Goal: Task Accomplishment & Management: Manage account settings

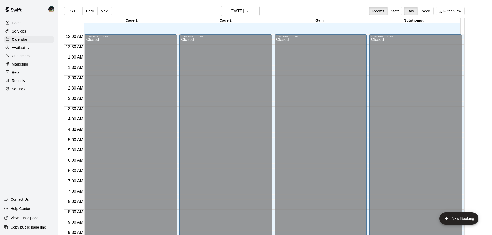
scroll to position [223, 0]
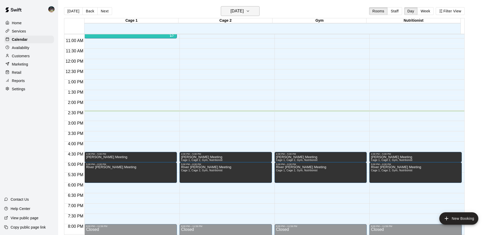
click at [231, 11] on h6 "[DATE]" at bounding box center [237, 10] width 13 height 7
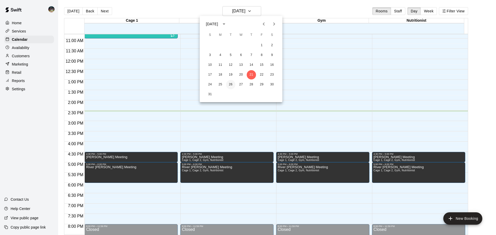
click at [230, 86] on button "26" at bounding box center [230, 84] width 9 height 9
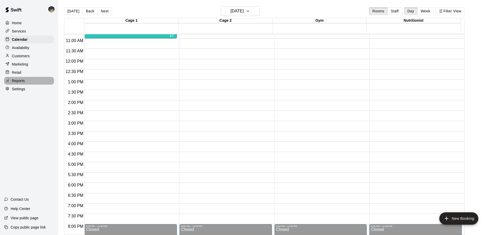
click at [23, 83] on p "Reports" at bounding box center [18, 80] width 13 height 5
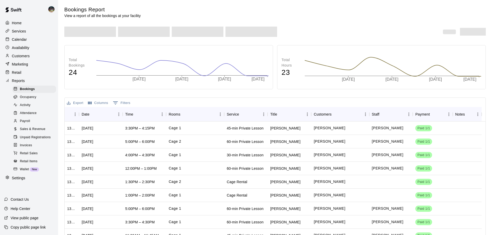
click at [31, 125] on div "Payroll" at bounding box center [34, 121] width 44 height 7
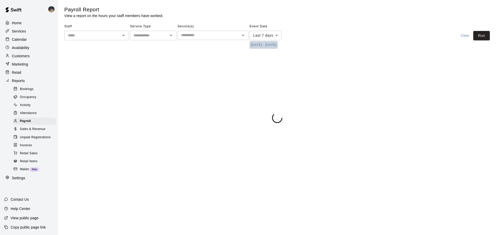
click at [266, 42] on button "[DATE] - [DATE]" at bounding box center [263, 45] width 28 height 8
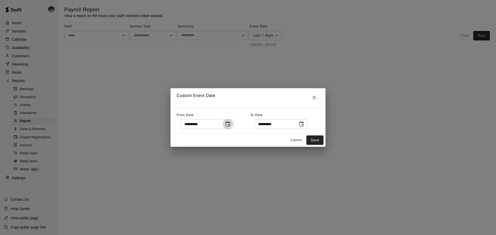
click at [230, 122] on icon "Choose date, selected date is Aug 14, 2025" at bounding box center [227, 123] width 5 height 5
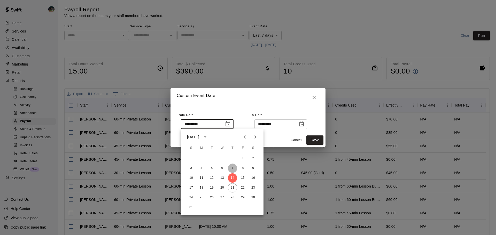
click at [231, 169] on button "7" at bounding box center [232, 168] width 9 height 9
type input "**********"
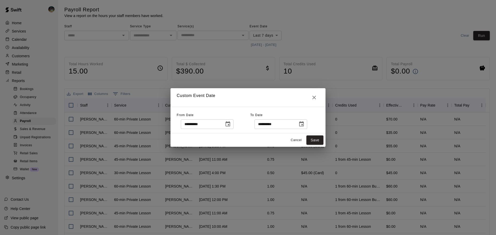
click at [304, 123] on icon "Choose date, selected date is Aug 21, 2025" at bounding box center [301, 124] width 6 height 6
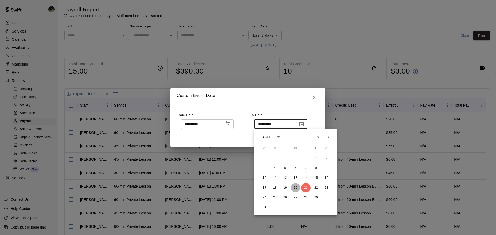
click at [294, 188] on button "20" at bounding box center [295, 187] width 9 height 9
type input "**********"
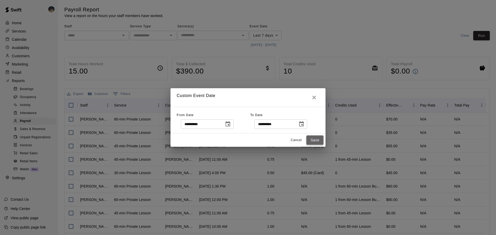
click at [318, 139] on button "Save" at bounding box center [314, 141] width 17 height 10
type input "******"
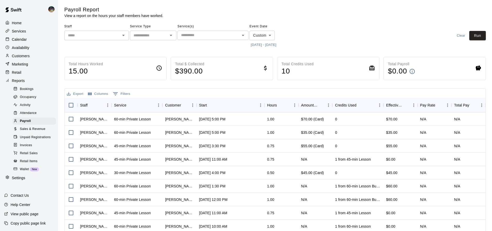
click at [99, 28] on span "Staff" at bounding box center [96, 26] width 65 height 8
click at [98, 34] on input "text" at bounding box center [92, 35] width 53 height 6
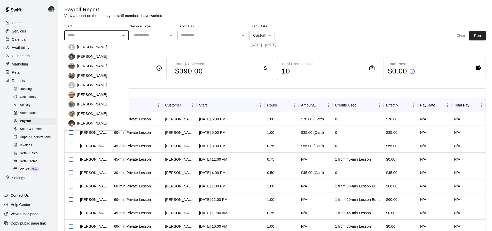
click at [92, 67] on p "[PERSON_NAME]" at bounding box center [92, 65] width 30 height 5
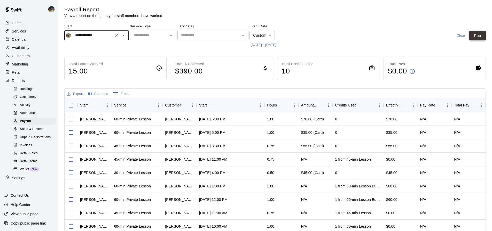
click at [483, 33] on button "Run" at bounding box center [477, 36] width 17 height 10
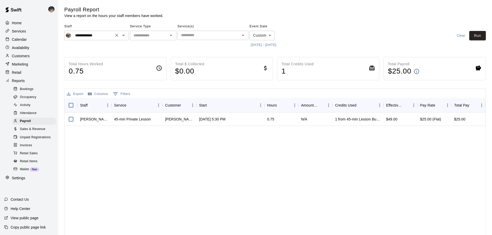
click at [105, 37] on input "**********" at bounding box center [92, 35] width 39 height 6
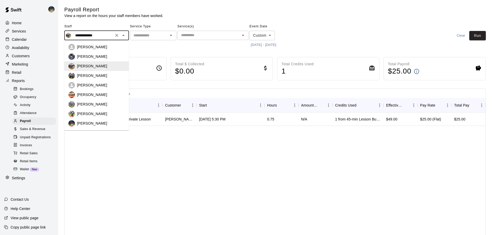
click at [101, 55] on div "[PERSON_NAME]" at bounding box center [101, 56] width 48 height 5
type input "*********"
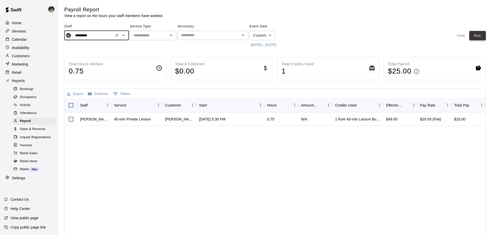
click at [478, 37] on button "Run" at bounding box center [477, 36] width 17 height 10
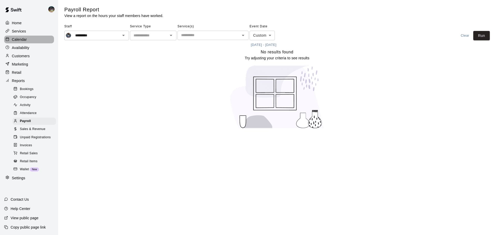
click at [34, 38] on div "Calendar" at bounding box center [29, 40] width 50 height 8
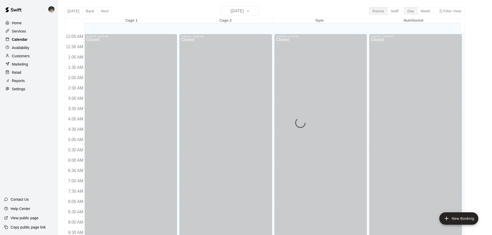
scroll to position [273, 0]
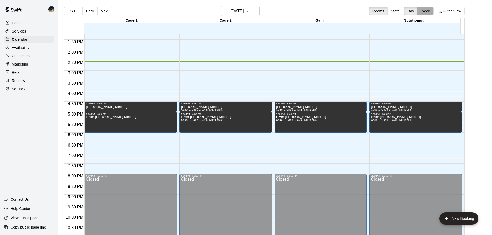
click at [427, 11] on button "Week" at bounding box center [425, 11] width 16 height 8
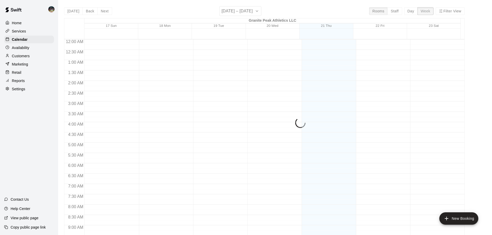
scroll to position [295, 0]
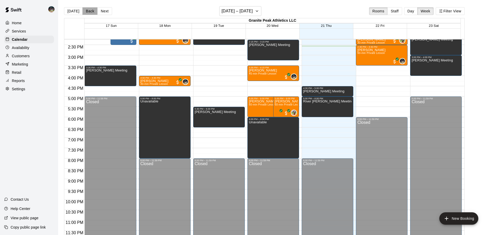
click at [87, 12] on button "Back" at bounding box center [89, 11] width 15 height 8
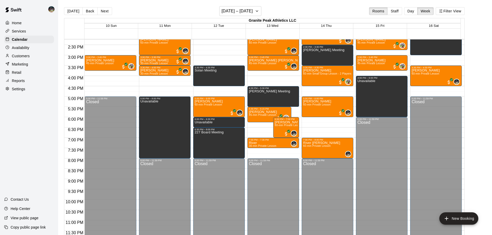
scroll to position [217, 0]
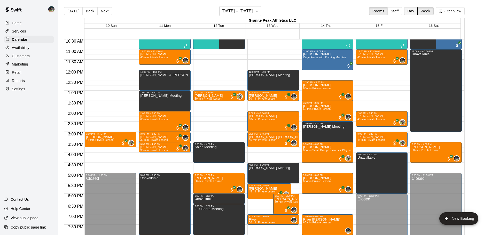
click at [414, 11] on button "Day" at bounding box center [410, 11] width 13 height 8
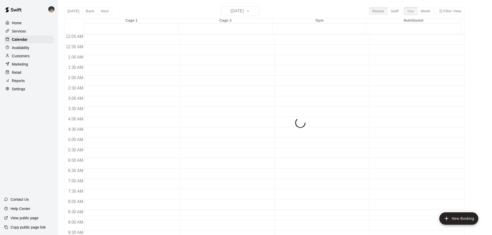
scroll to position [289, 0]
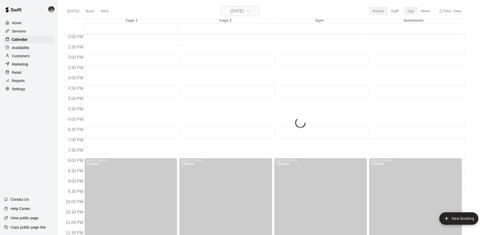
click at [248, 11] on div "[DATE] Back [DATE][DATE] Rooms Staff Day Week Filter View Cage 1 14 Thu Cage 2 …" at bounding box center [264, 123] width 400 height 235
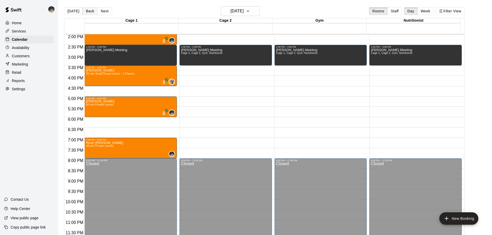
click at [87, 11] on button "Back" at bounding box center [89, 11] width 15 height 8
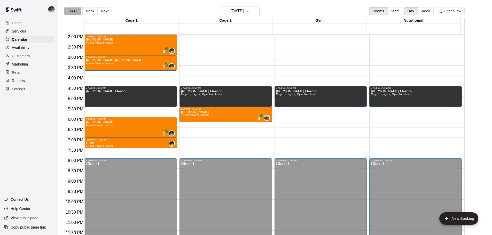
drag, startPoint x: 66, startPoint y: 11, endPoint x: 71, endPoint y: 4, distance: 8.5
click at [66, 11] on button "[DATE]" at bounding box center [73, 11] width 19 height 8
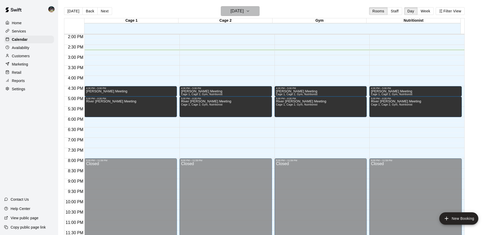
click at [254, 10] on button "[DATE]" at bounding box center [240, 11] width 39 height 10
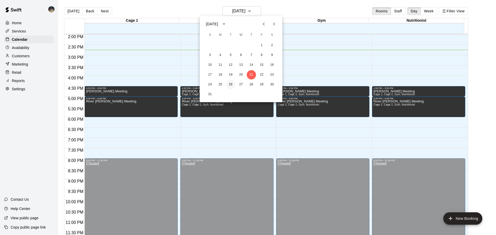
click at [231, 83] on button "26" at bounding box center [230, 84] width 9 height 9
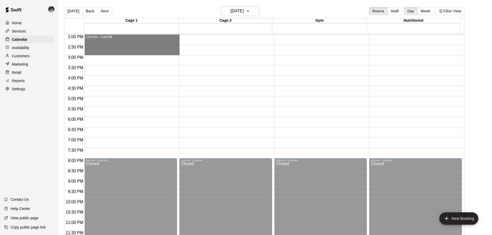
drag, startPoint x: 113, startPoint y: 36, endPoint x: 115, endPoint y: 52, distance: 16.1
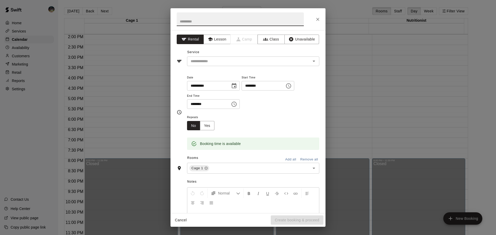
click at [219, 17] on input "text" at bounding box center [240, 19] width 127 height 14
type input "**********"
click at [306, 41] on button "Unavailable" at bounding box center [301, 40] width 35 height 10
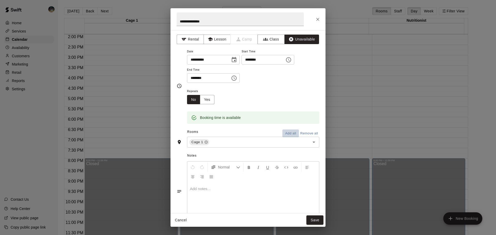
click at [289, 134] on button "Add all" at bounding box center [290, 134] width 17 height 8
click at [311, 220] on button "Save" at bounding box center [314, 221] width 17 height 10
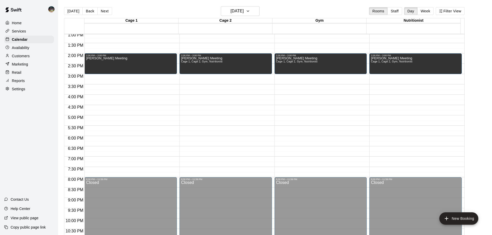
scroll to position [212, 0]
